Goal: Task Accomplishment & Management: Use online tool/utility

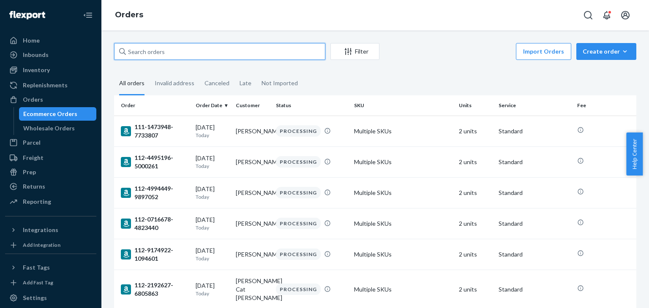
click at [203, 51] on input "text" at bounding box center [219, 51] width 211 height 17
paste input "US25353080"
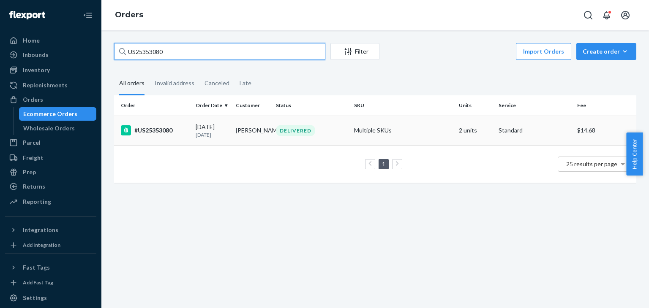
type input "US25353080"
click at [165, 131] on div "#US25353080" at bounding box center [155, 131] width 68 height 10
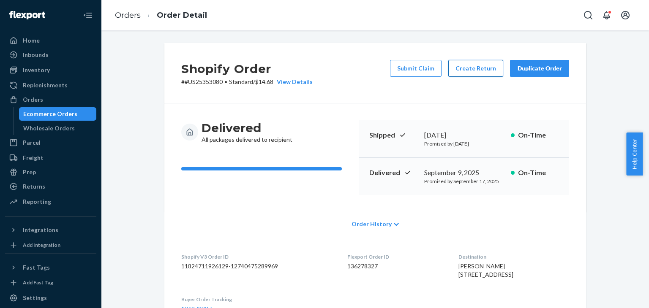
click at [468, 71] on button "Create Return" at bounding box center [475, 68] width 55 height 17
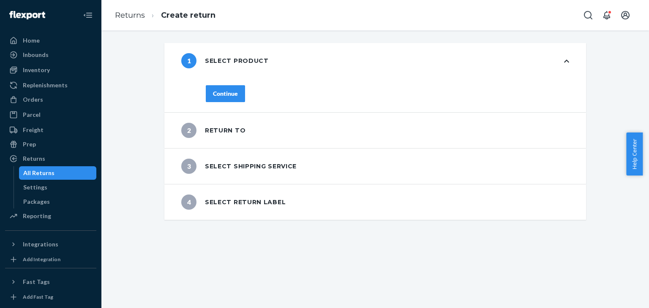
click at [230, 94] on div "Continue" at bounding box center [225, 94] width 25 height 8
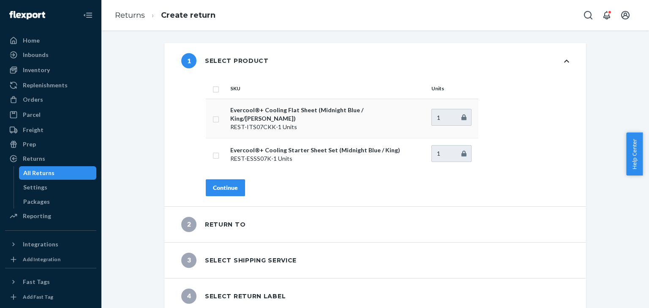
click at [214, 115] on input "checkbox" at bounding box center [216, 118] width 7 height 9
checkbox input "true"
click at [213, 150] on input "checkbox" at bounding box center [216, 154] width 7 height 9
checkbox input "true"
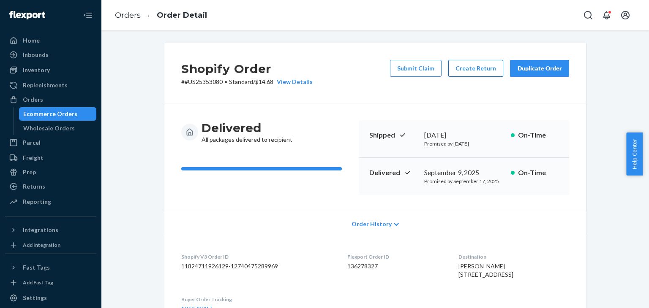
click at [470, 68] on button "Create Return" at bounding box center [475, 68] width 55 height 17
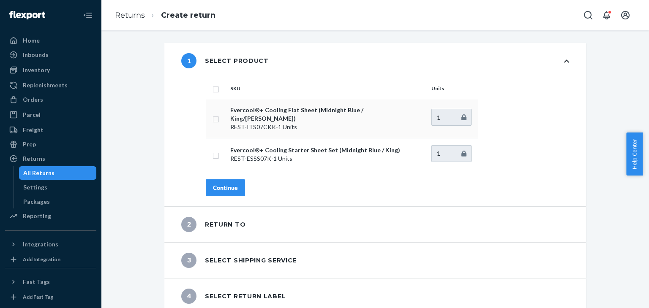
click at [215, 117] on input "checkbox" at bounding box center [216, 118] width 7 height 9
checkbox input "true"
click at [221, 184] on div "Continue" at bounding box center [225, 188] width 25 height 8
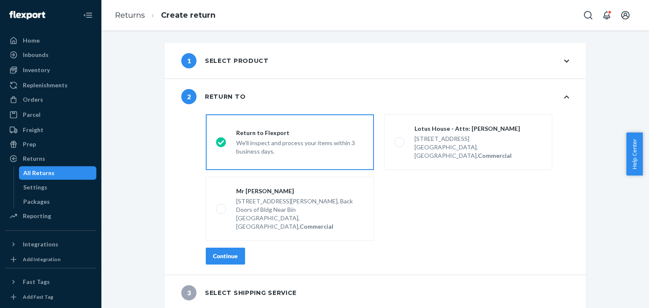
click at [229, 252] on div "Continue" at bounding box center [225, 256] width 25 height 8
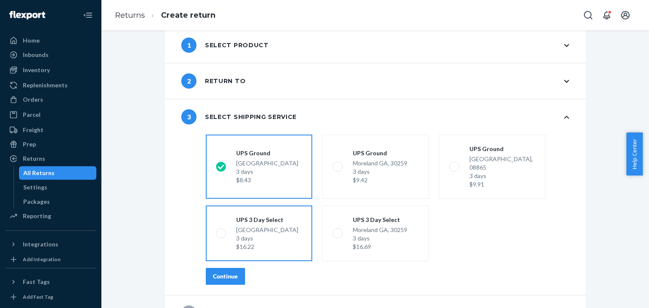
scroll to position [30, 0]
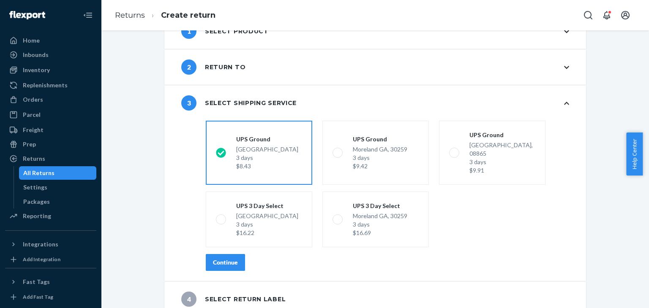
click at [222, 259] on div "Continue" at bounding box center [225, 263] width 25 height 8
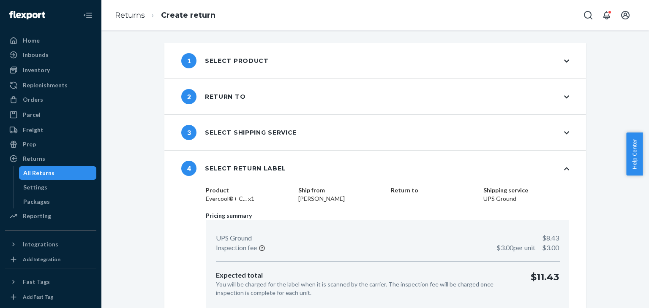
scroll to position [0, 0]
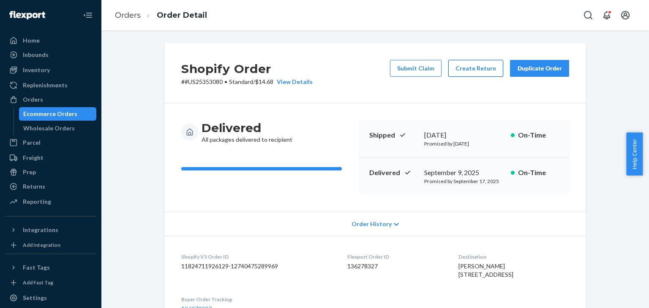
click at [470, 73] on button "Create Return" at bounding box center [475, 68] width 55 height 17
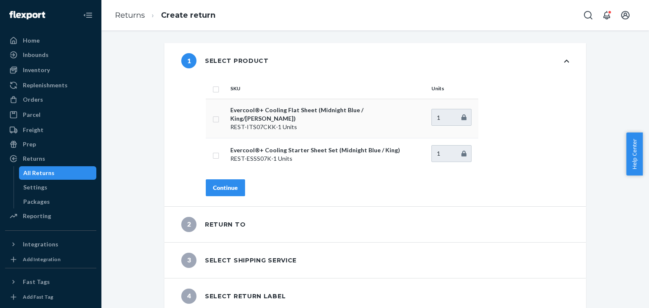
click at [214, 117] on input "checkbox" at bounding box center [216, 118] width 7 height 9
checkbox input "true"
click at [219, 186] on button "Continue" at bounding box center [225, 188] width 39 height 17
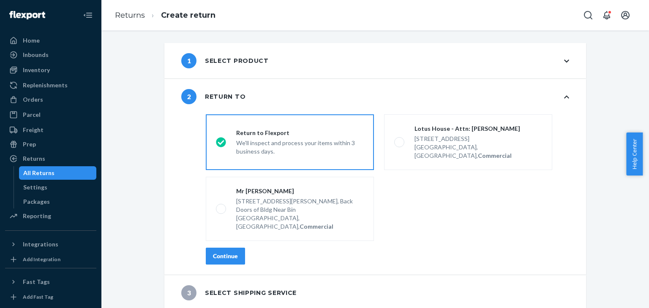
click at [225, 252] on div "Continue" at bounding box center [225, 256] width 25 height 8
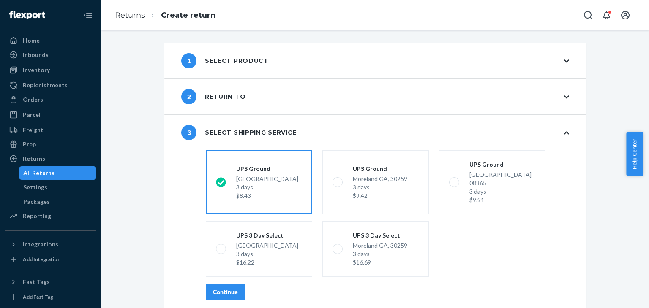
click at [223, 288] on div "Continue" at bounding box center [225, 292] width 25 height 8
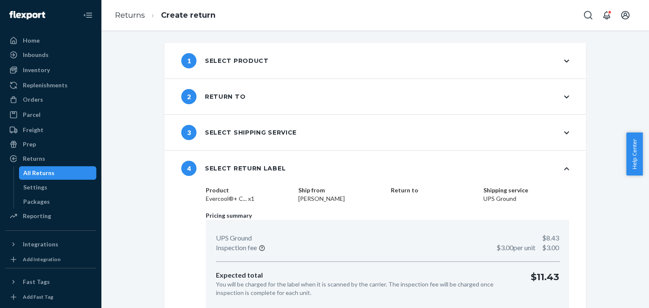
scroll to position [36, 0]
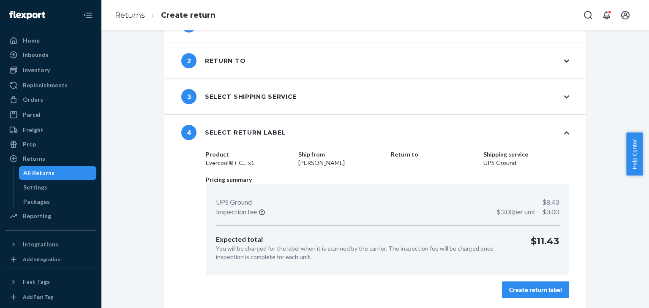
click at [531, 287] on div "Create return label" at bounding box center [535, 290] width 53 height 8
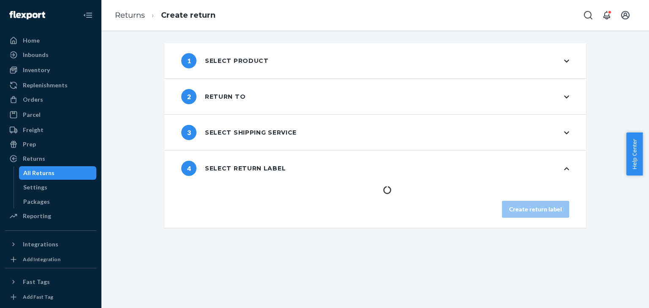
scroll to position [0, 0]
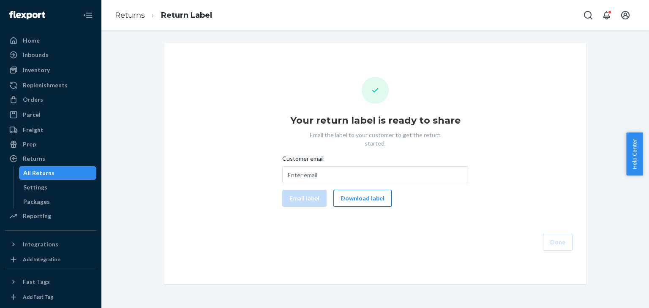
click at [366, 190] on button "Download label" at bounding box center [362, 198] width 58 height 17
